Goal: Task Accomplishment & Management: Use online tool/utility

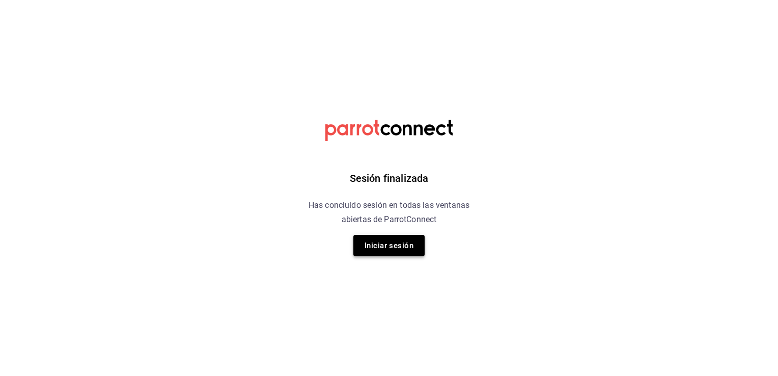
click at [391, 253] on button "Iniciar sesión" at bounding box center [388, 245] width 71 height 21
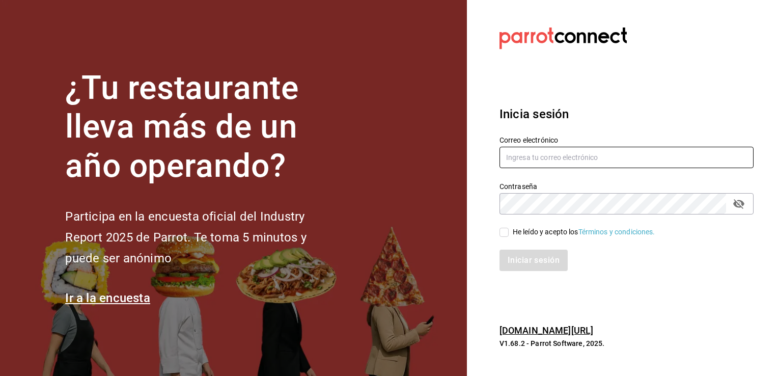
type input "[PERSON_NAME][EMAIL_ADDRESS][PERSON_NAME][DOMAIN_NAME]"
click at [505, 231] on input "He leído y acepto los Términos y condiciones." at bounding box center [503, 231] width 9 height 9
checkbox input "true"
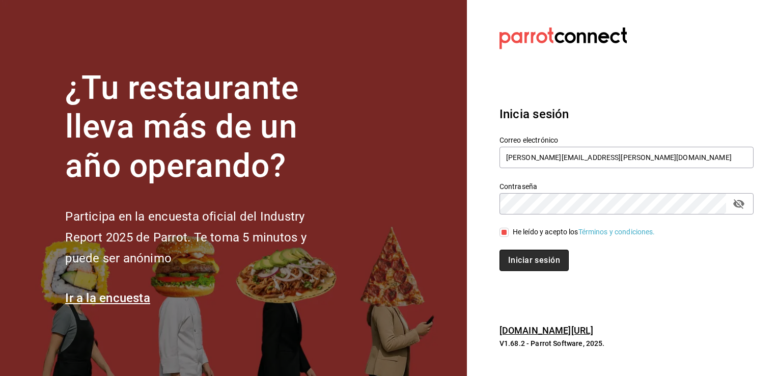
click at [525, 260] on button "Iniciar sesión" at bounding box center [533, 259] width 69 height 21
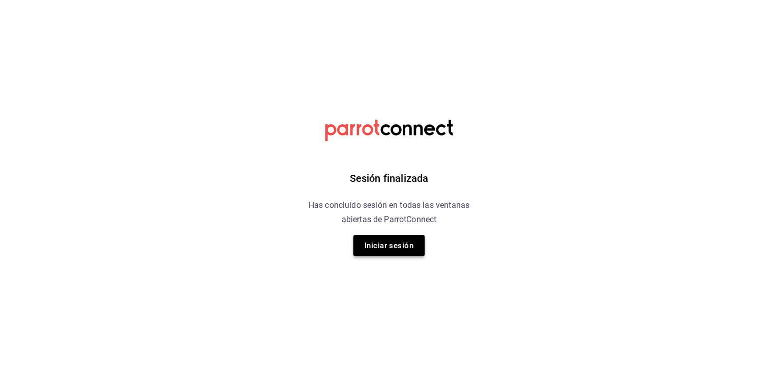
click at [381, 246] on button "Iniciar sesión" at bounding box center [388, 245] width 71 height 21
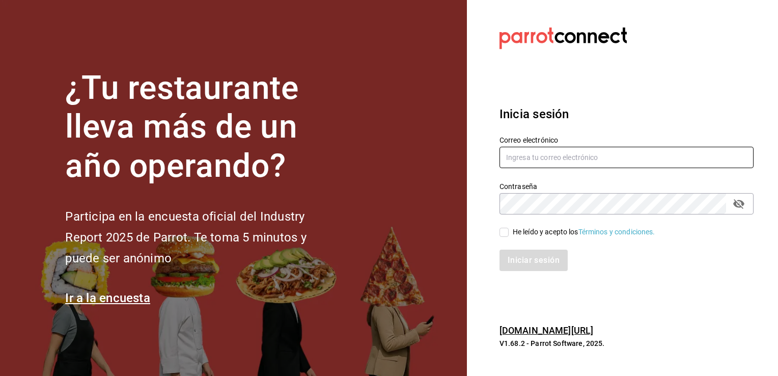
type input "[PERSON_NAME][EMAIL_ADDRESS][PERSON_NAME][DOMAIN_NAME]"
click at [502, 236] on input "He leído y acepto los Términos y condiciones." at bounding box center [503, 231] width 9 height 9
checkbox input "true"
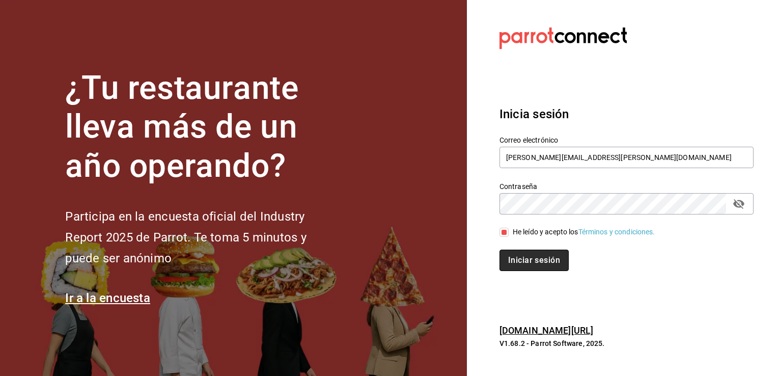
click at [516, 258] on button "Iniciar sesión" at bounding box center [533, 259] width 69 height 21
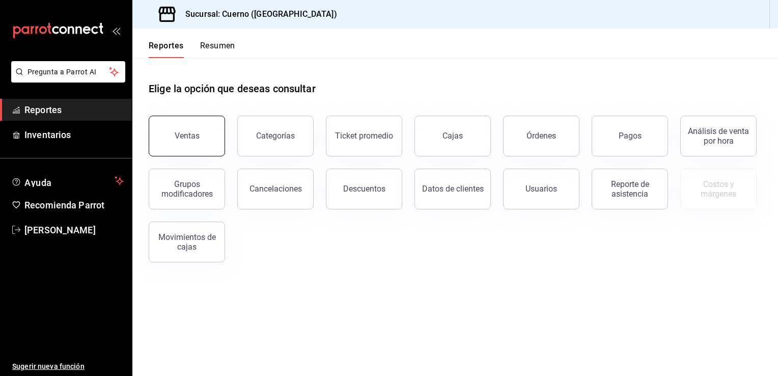
click at [187, 130] on button "Ventas" at bounding box center [187, 136] width 76 height 41
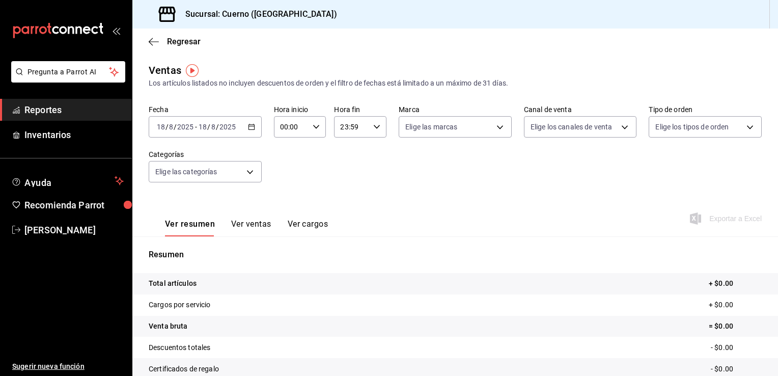
click at [248, 130] on icon "button" at bounding box center [251, 126] width 7 height 7
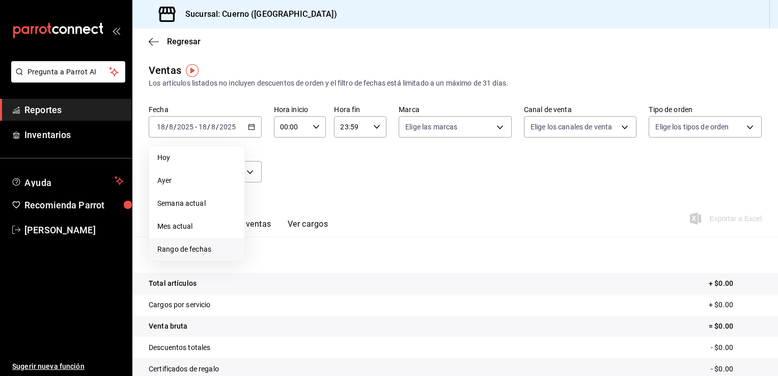
click at [190, 248] on span "Rango de fechas" at bounding box center [196, 249] width 79 height 11
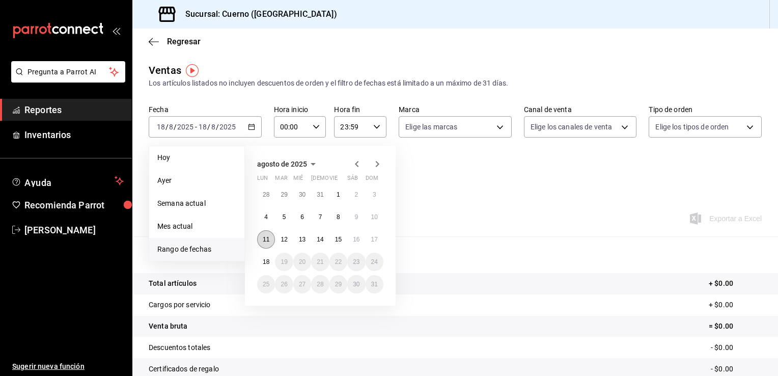
click at [265, 237] on abbr "11" at bounding box center [266, 239] width 7 height 7
click at [266, 258] on abbr "18" at bounding box center [266, 261] width 7 height 7
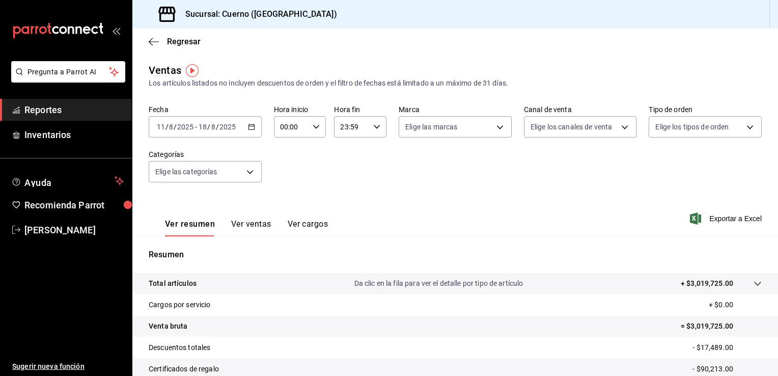
click at [315, 125] on icon "button" at bounding box center [315, 126] width 7 height 7
click at [288, 182] on span "05" at bounding box center [285, 178] width 10 height 8
type input "05:00"
click at [376, 128] on div at bounding box center [389, 188] width 778 height 376
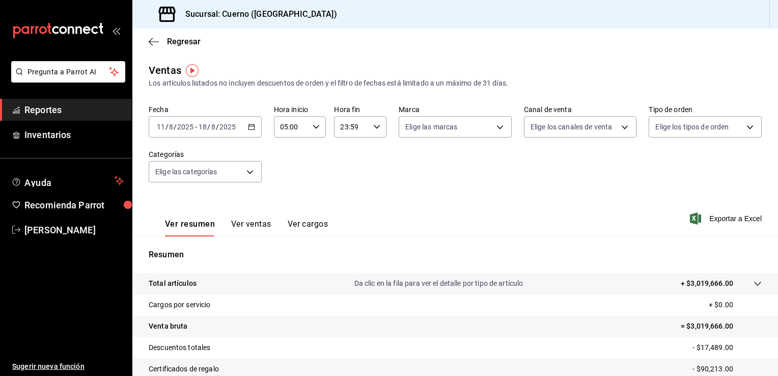
click at [376, 128] on icon "button" at bounding box center [376, 126] width 7 height 7
click at [344, 198] on span "05" at bounding box center [345, 201] width 10 height 8
click at [368, 149] on span "00" at bounding box center [371, 153] width 10 height 8
type input "05:00"
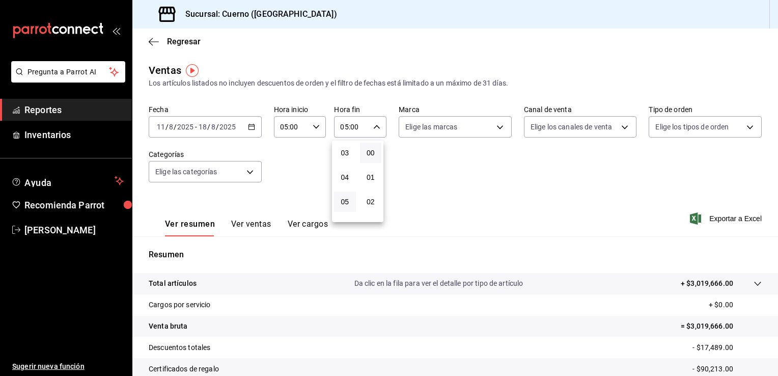
click at [523, 172] on div at bounding box center [389, 188] width 778 height 376
click at [714, 217] on span "Exportar a Excel" at bounding box center [727, 218] width 70 height 12
